Goal: Transaction & Acquisition: Purchase product/service

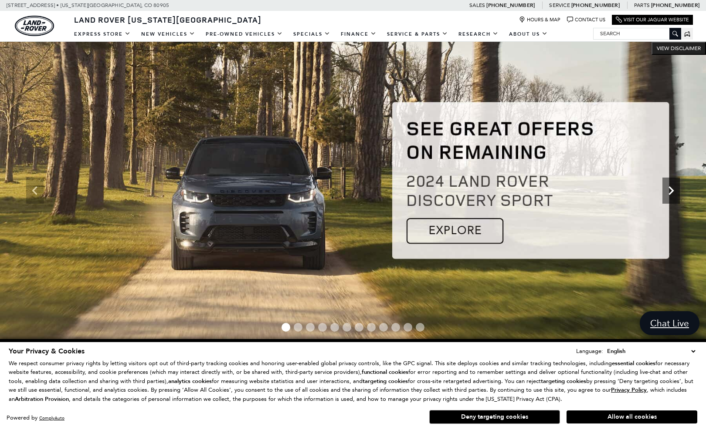
click at [670, 195] on icon "Next" at bounding box center [670, 190] width 17 height 17
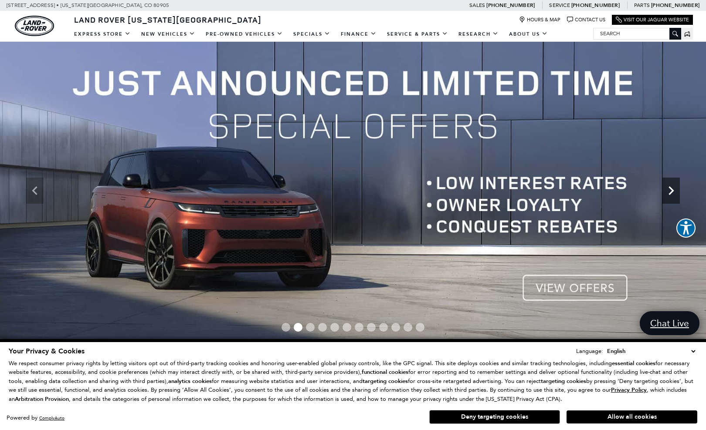
click at [670, 195] on icon "Next" at bounding box center [670, 190] width 17 height 17
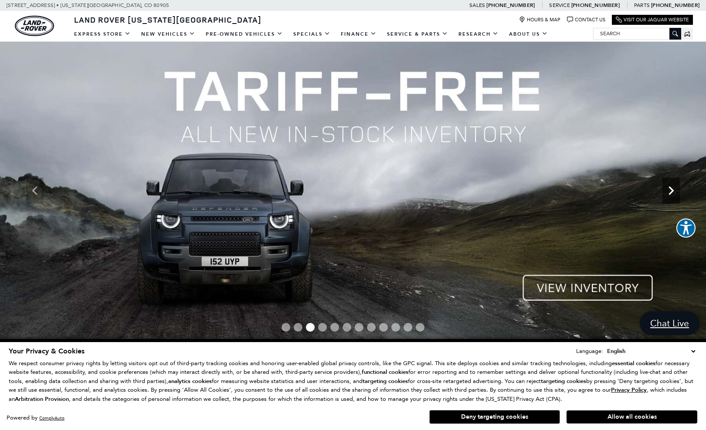
click at [670, 195] on icon "Next" at bounding box center [670, 190] width 17 height 17
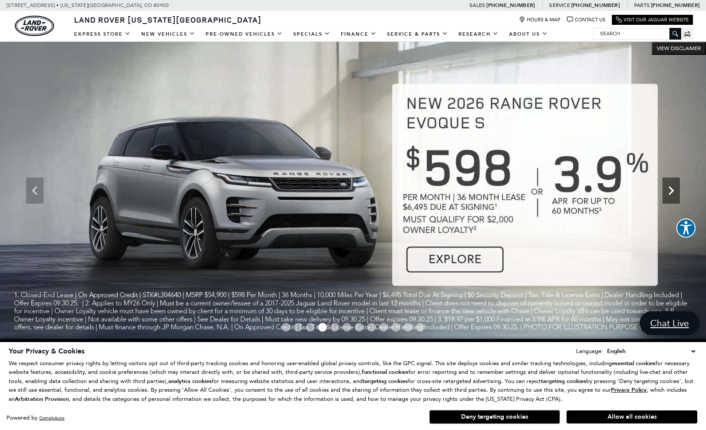
click at [670, 195] on icon "Next" at bounding box center [670, 190] width 17 height 17
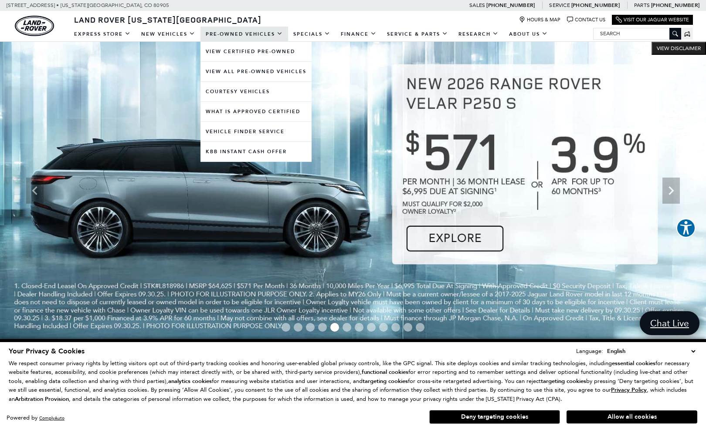
click at [255, 33] on link "Pre-Owned Vehicles" at bounding box center [244, 34] width 88 height 15
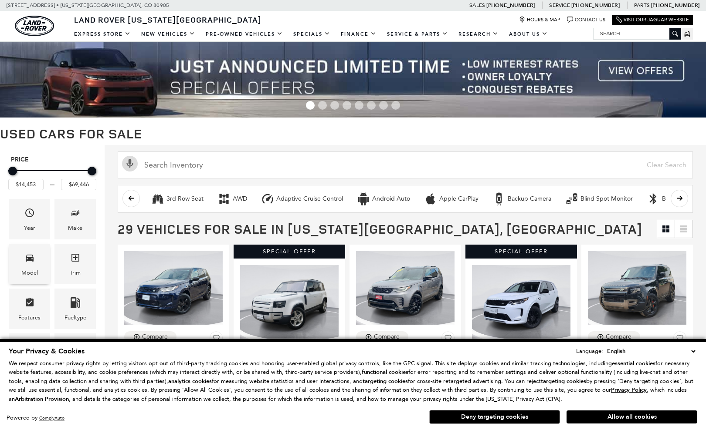
click at [25, 265] on span "Model" at bounding box center [29, 259] width 10 height 18
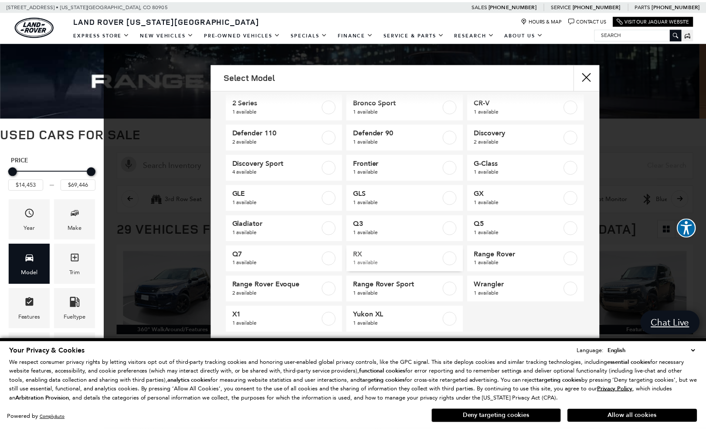
scroll to position [12, 0]
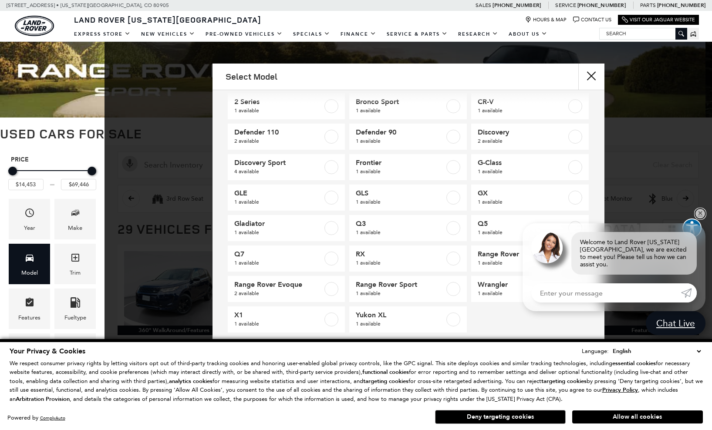
click at [699, 217] on link "✕" at bounding box center [700, 214] width 10 height 10
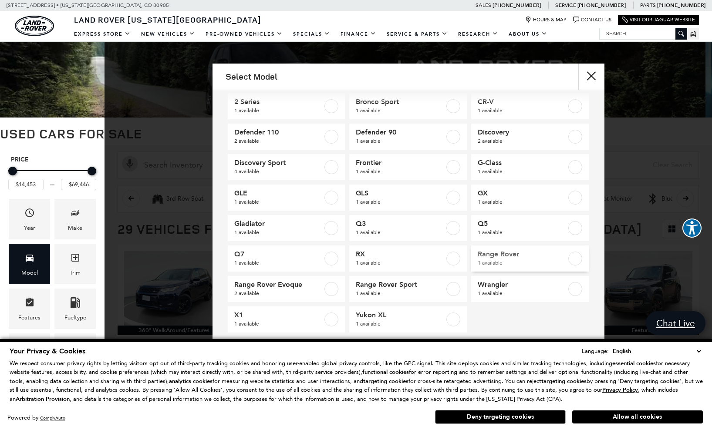
click at [525, 260] on span "1 available" at bounding box center [522, 263] width 89 height 9
type input "$69,446"
checkbox input "true"
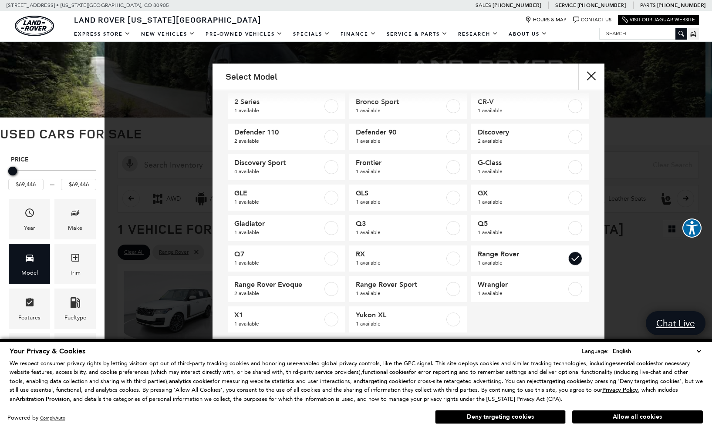
click at [591, 74] on button "close" at bounding box center [591, 77] width 26 height 26
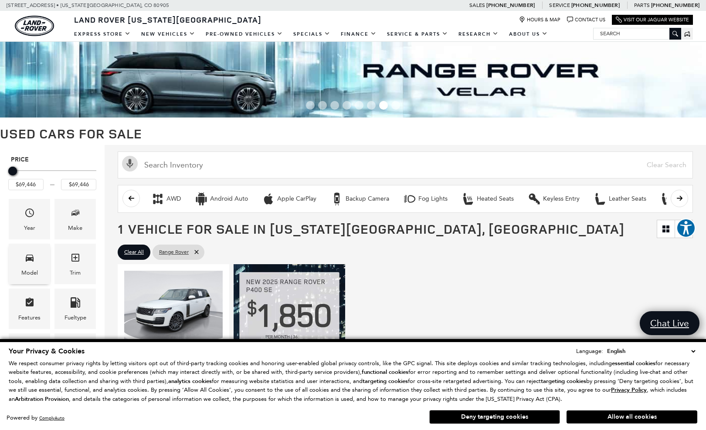
click at [28, 266] on span "Model" at bounding box center [29, 259] width 10 height 18
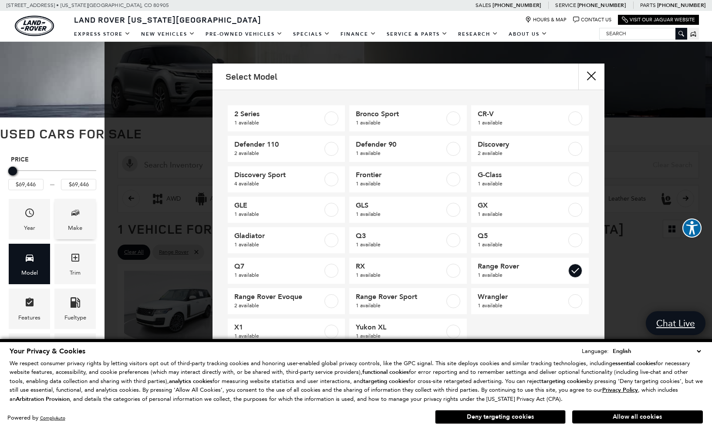
click at [73, 220] on span "Make" at bounding box center [75, 215] width 10 height 18
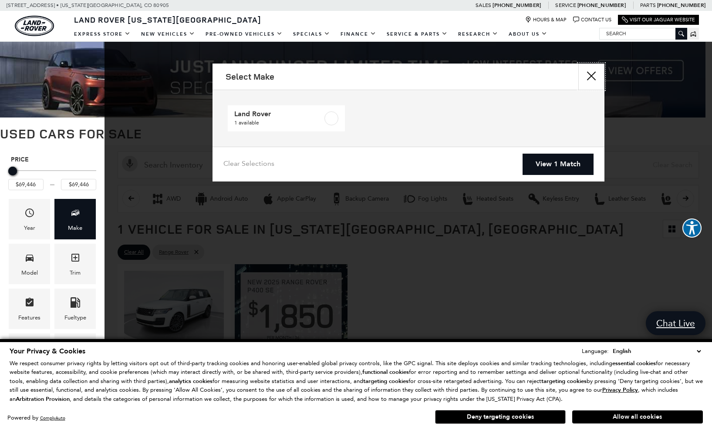
click at [592, 80] on button "Close" at bounding box center [591, 77] width 26 height 26
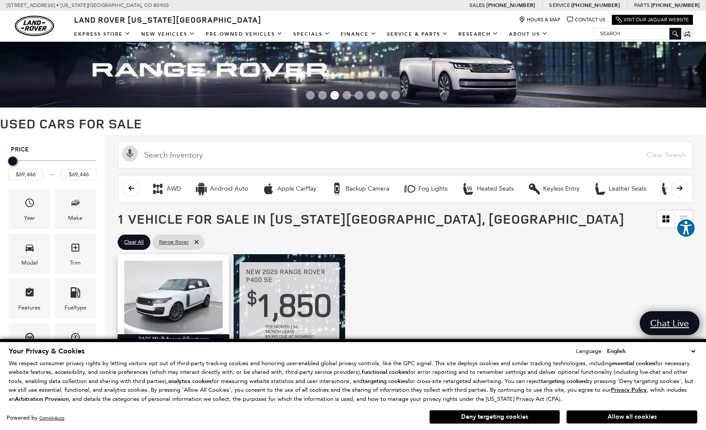
scroll to position [13, 0]
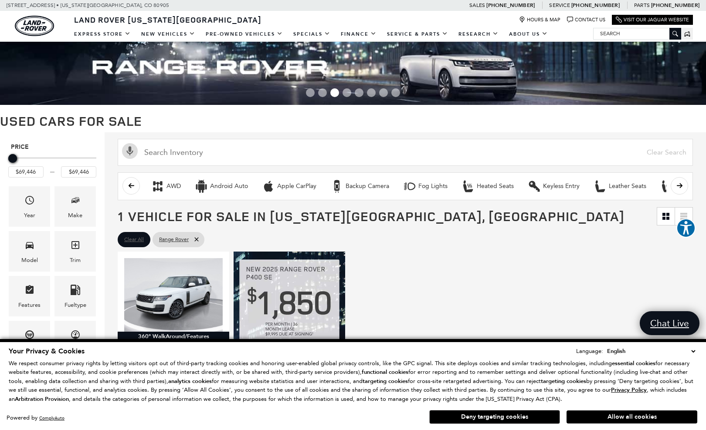
click at [134, 240] on span "Clear All" at bounding box center [134, 239] width 20 height 11
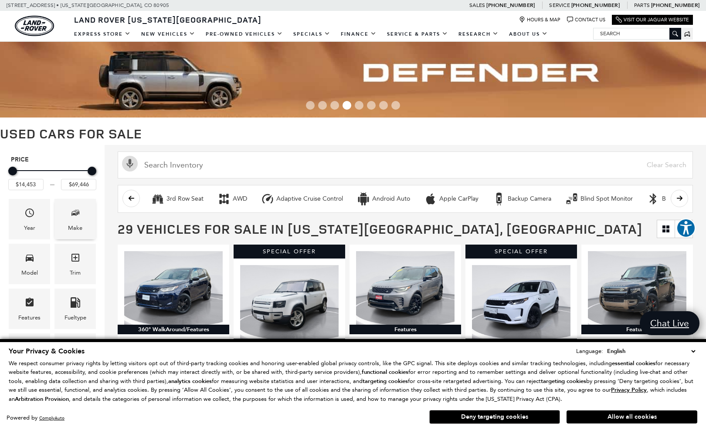
click at [72, 228] on div "Make" at bounding box center [75, 228] width 14 height 10
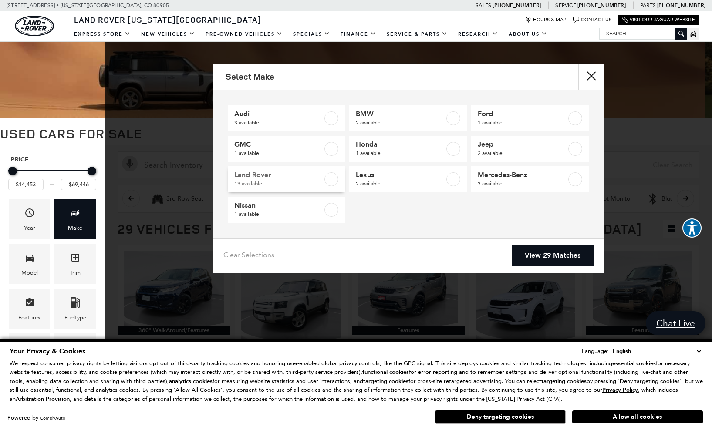
click at [330, 181] on label at bounding box center [331, 179] width 14 height 14
type input "$32,107"
checkbox input "true"
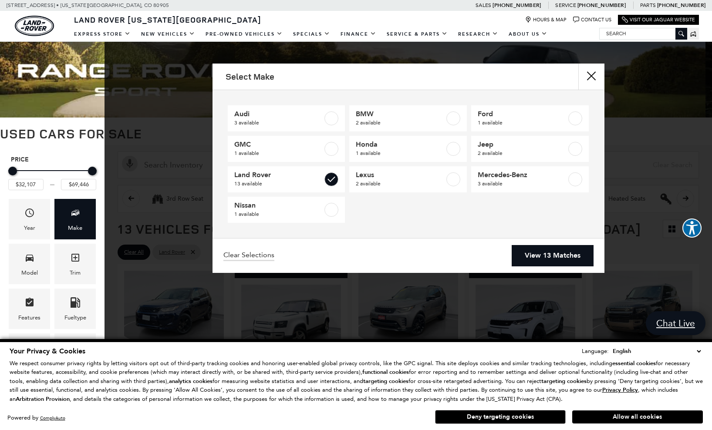
click at [537, 258] on link "View 13 Matches" at bounding box center [553, 255] width 82 height 21
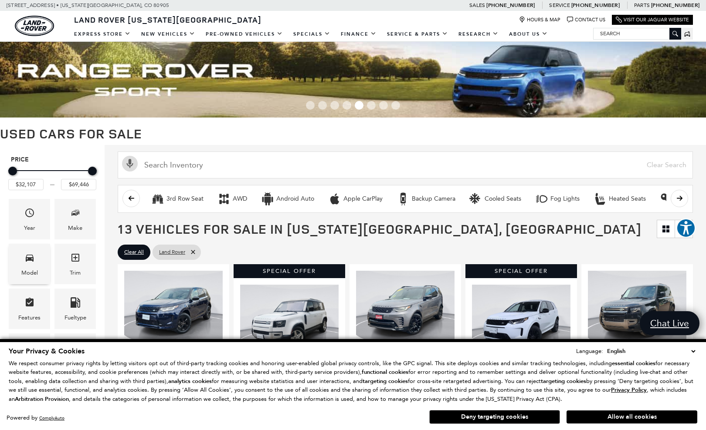
click at [23, 272] on div "Model" at bounding box center [29, 273] width 17 height 10
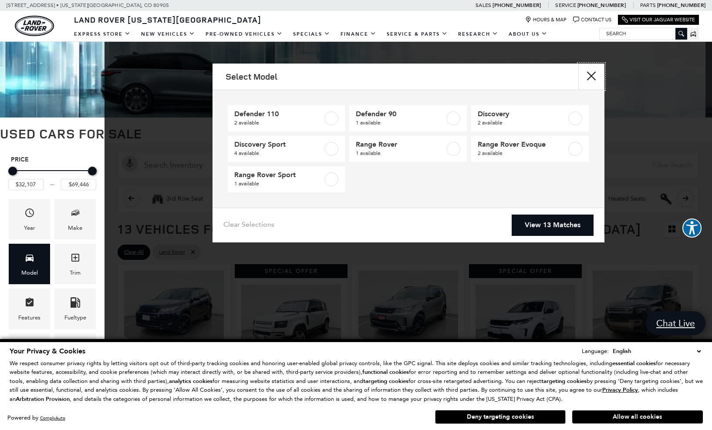
click at [588, 76] on button "Close" at bounding box center [591, 77] width 26 height 26
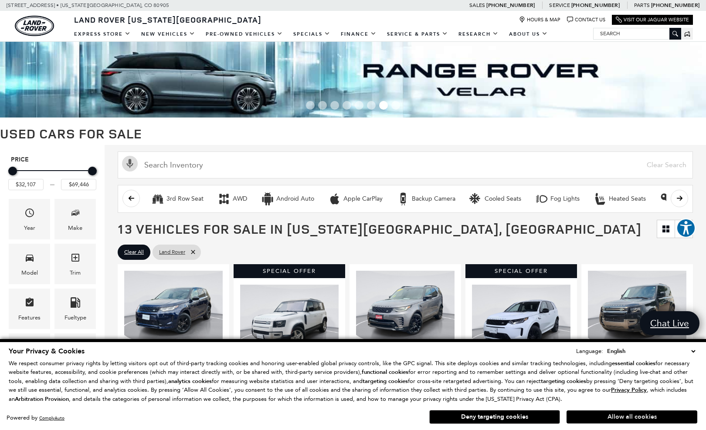
click at [596, 417] on button "Allow all cookies" at bounding box center [631, 417] width 131 height 13
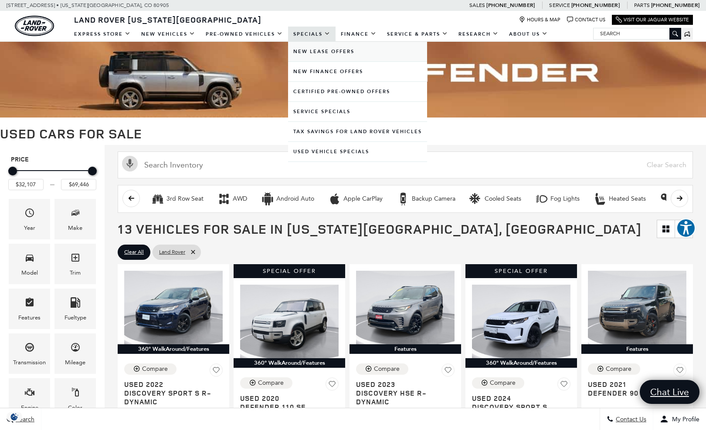
click at [314, 57] on link "New Lease Offers" at bounding box center [357, 52] width 139 height 20
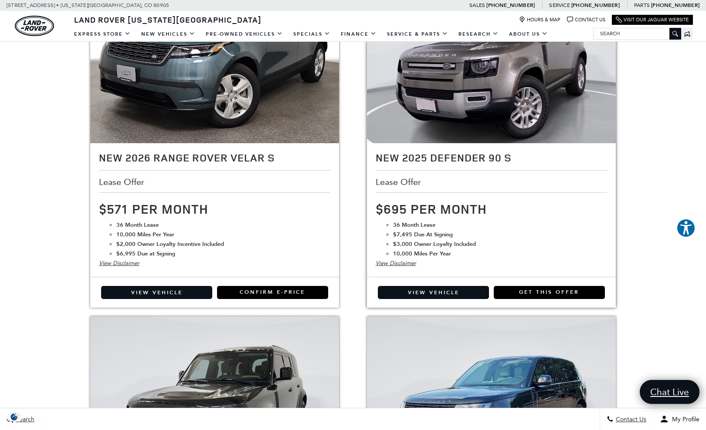
scroll to position [578, 0]
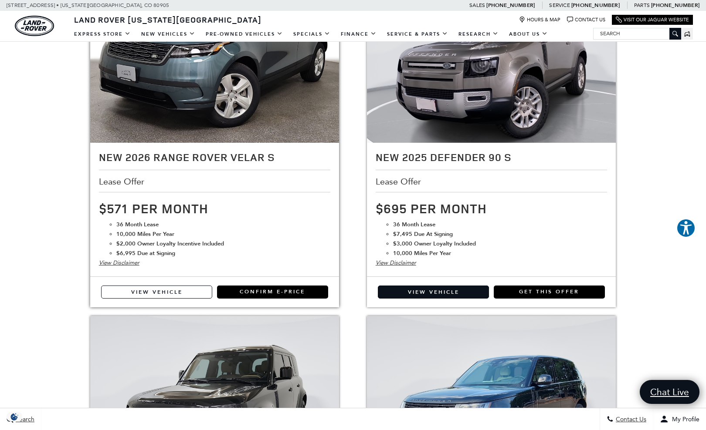
click at [183, 287] on link "View Vehicle" at bounding box center [156, 292] width 111 height 13
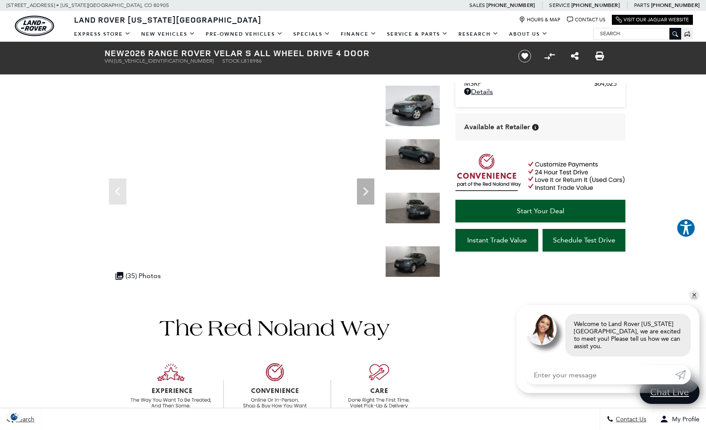
scroll to position [19, 0]
click at [580, 211] on link "Start Your Deal" at bounding box center [540, 211] width 170 height 23
